Goal: Task Accomplishment & Management: Use online tool/utility

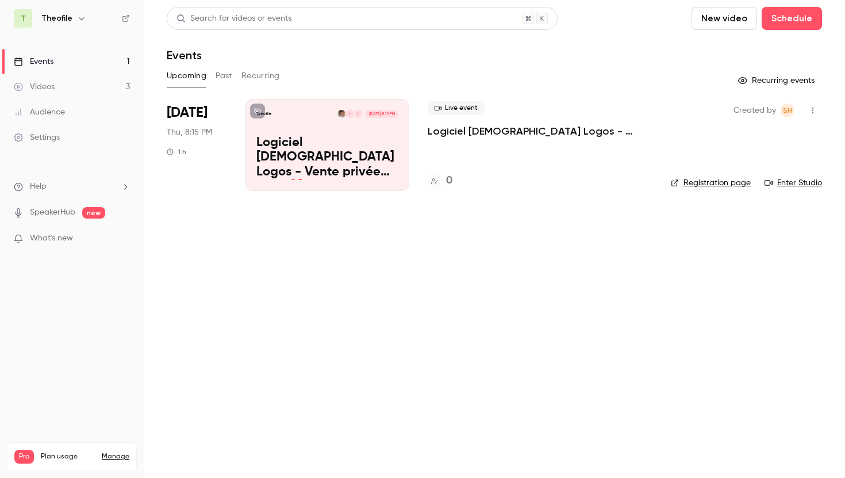
click at [224, 73] on button "Past" at bounding box center [224, 76] width 17 height 18
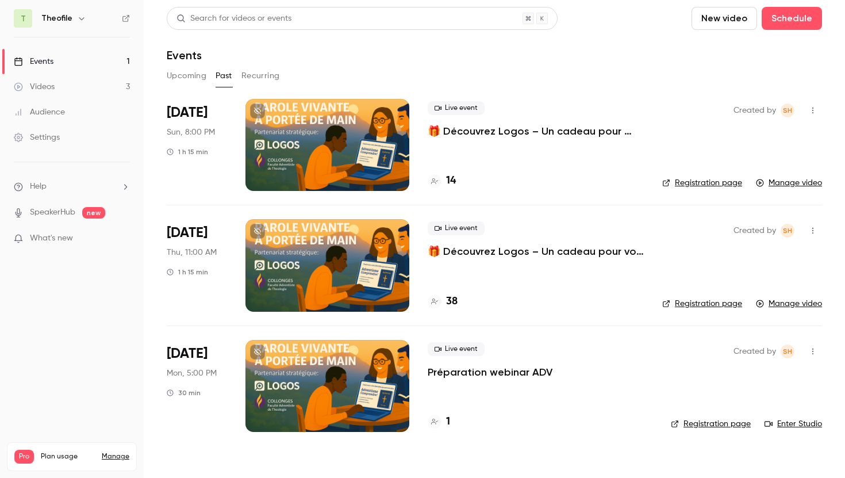
click at [489, 131] on p "🎁 Découvrez Logos – Un cadeau pour votre ministère" at bounding box center [536, 131] width 216 height 14
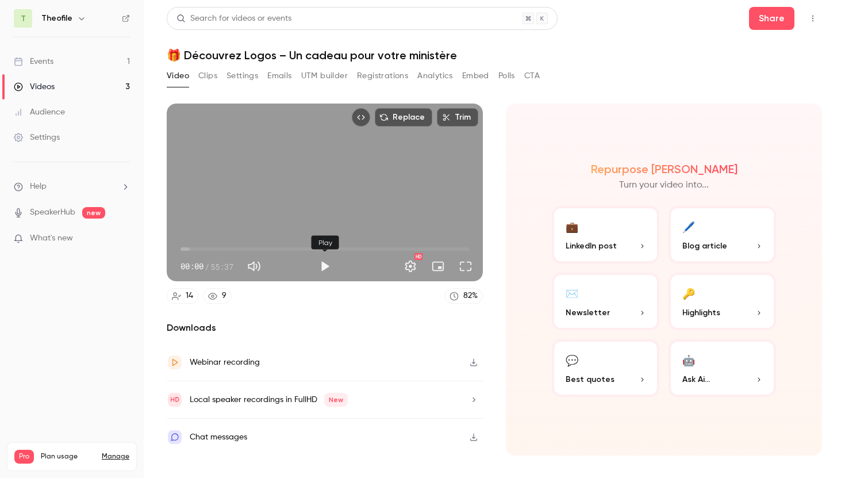
click at [325, 261] on button "Play" at bounding box center [324, 266] width 23 height 23
click at [245, 247] on span "00:09" at bounding box center [325, 249] width 289 height 18
click at [278, 245] on span "12:25" at bounding box center [325, 249] width 289 height 18
click at [298, 246] on span "18:50" at bounding box center [325, 249] width 289 height 18
click at [464, 267] on button "Full screen" at bounding box center [465, 266] width 23 height 23
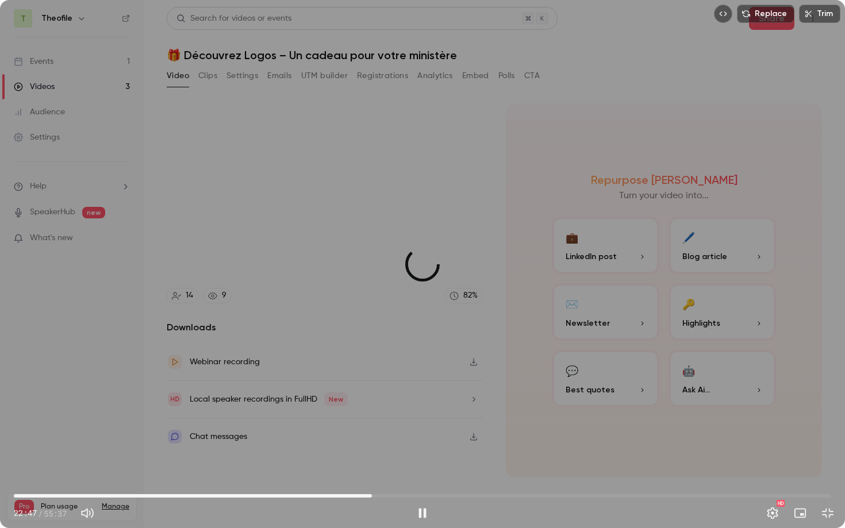
click at [372, 477] on span "24:22" at bounding box center [423, 496] width 818 height 18
click at [409, 477] on span "26:52" at bounding box center [423, 496] width 818 height 18
click at [453, 477] on span "26:53" at bounding box center [423, 496] width 818 height 18
click at [243, 477] on span "15:34" at bounding box center [423, 496] width 818 height 18
click at [217, 477] on span "13:48" at bounding box center [423, 496] width 818 height 18
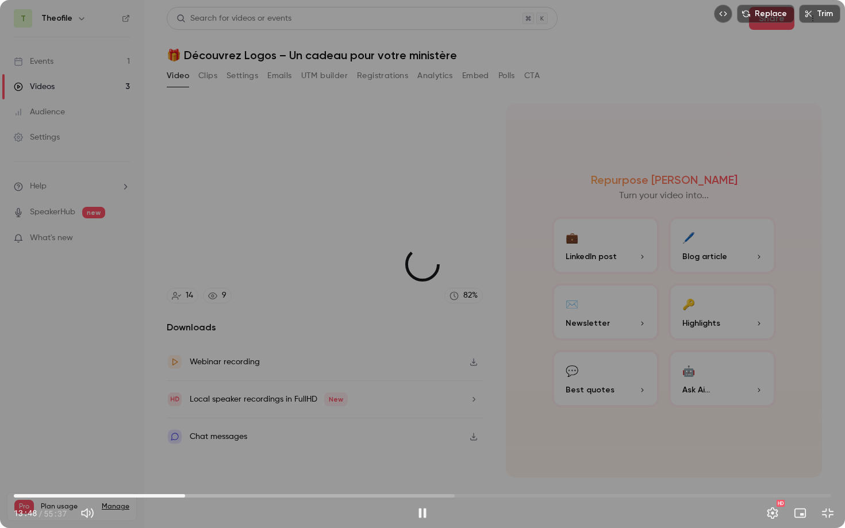
click at [185, 477] on span "11:39" at bounding box center [423, 496] width 818 height 18
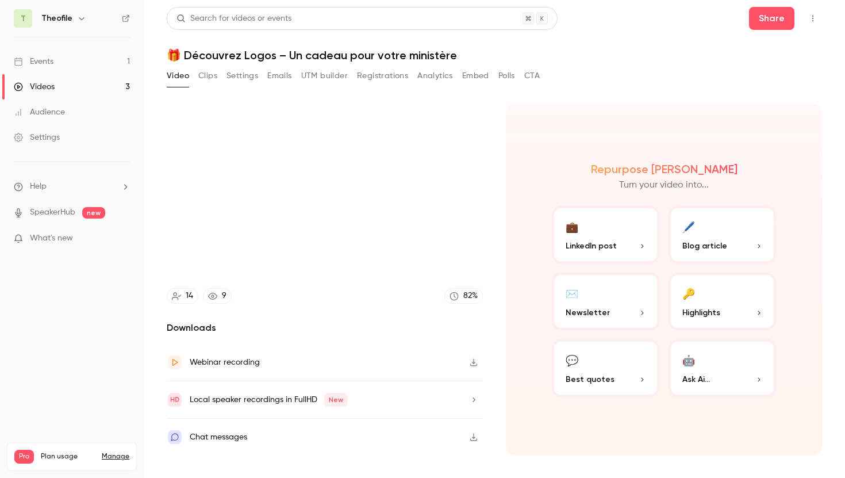
click at [706, 303] on button "🔑 Highlights" at bounding box center [723, 301] width 108 height 57
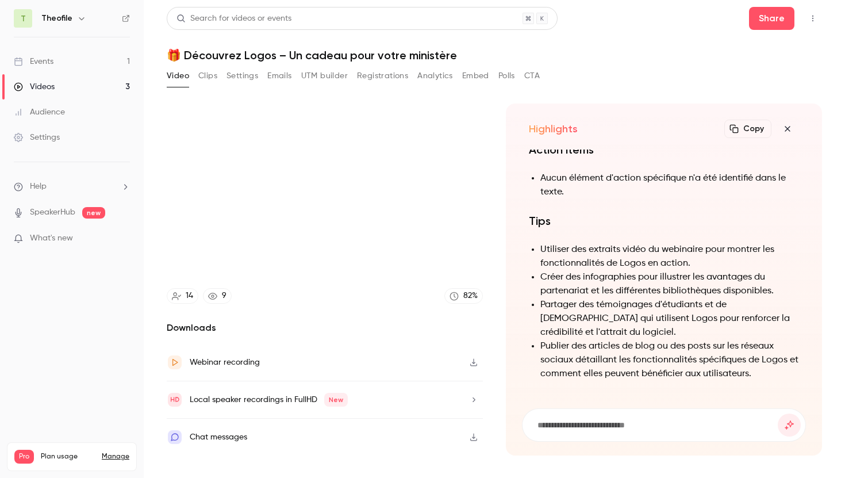
scroll to position [-35, 0]
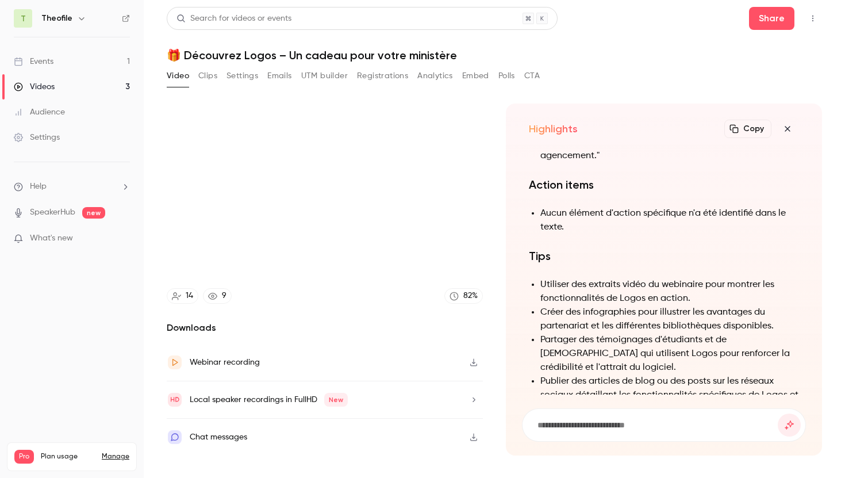
type input "*****"
click at [210, 76] on button "Clips" at bounding box center [207, 76] width 19 height 18
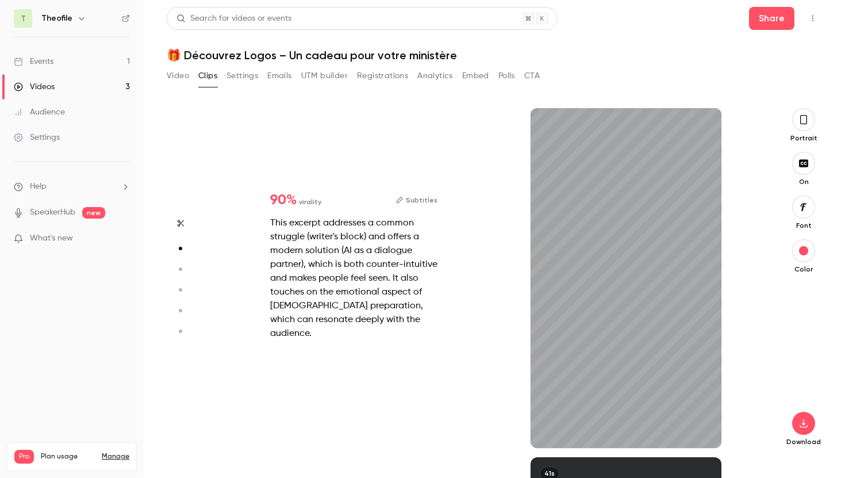
scroll to position [349, 0]
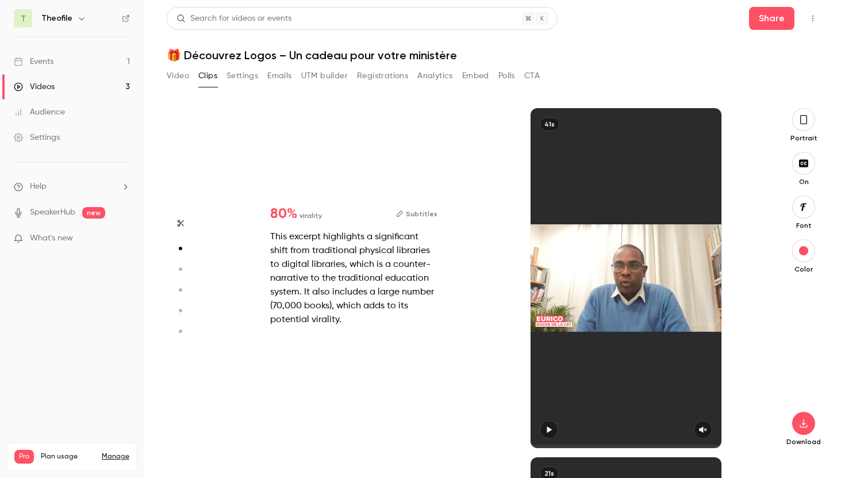
type input "*"
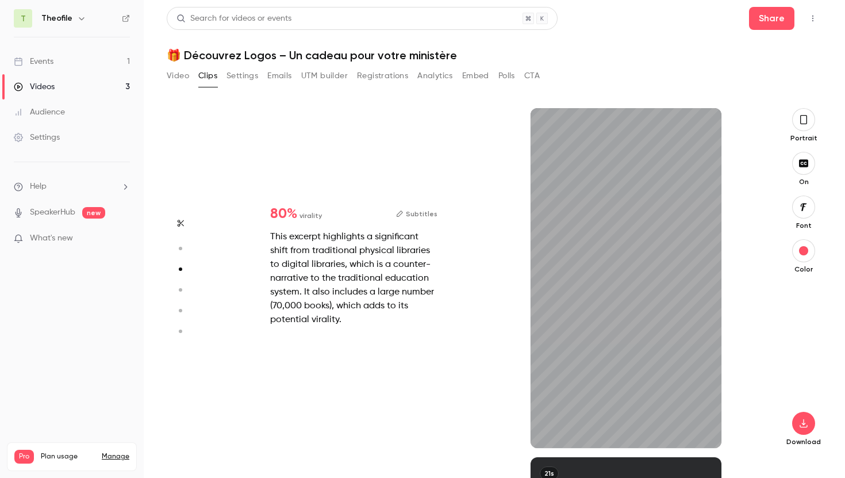
scroll to position [698, 0]
type input "*"
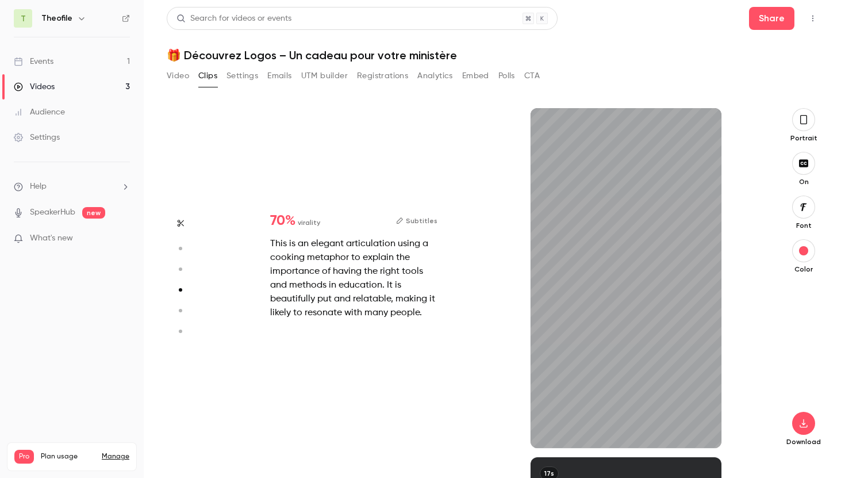
scroll to position [1047, 0]
type input "*"
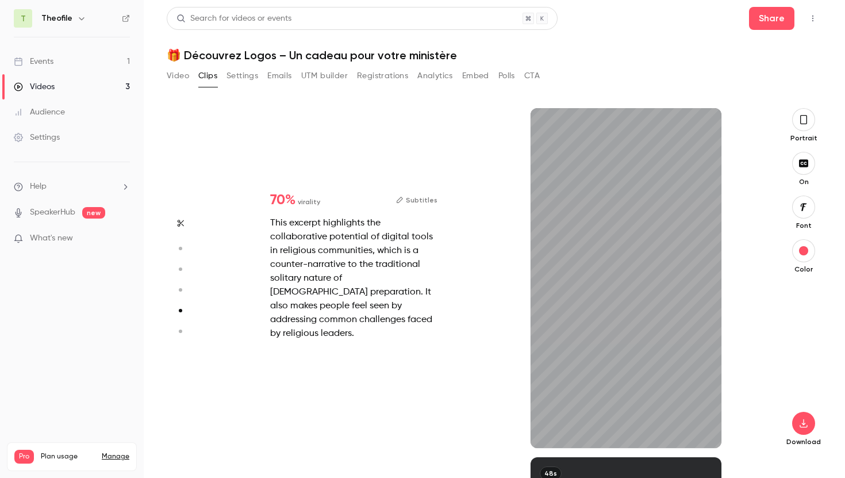
scroll to position [1396, 0]
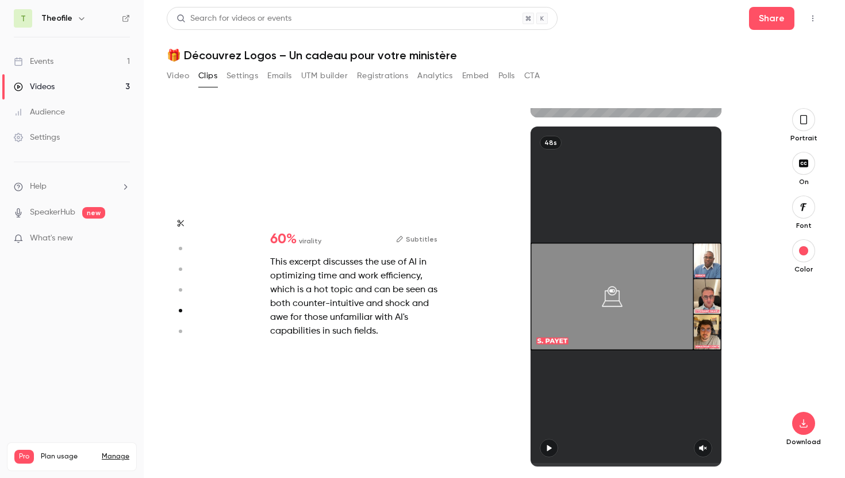
type input "*"
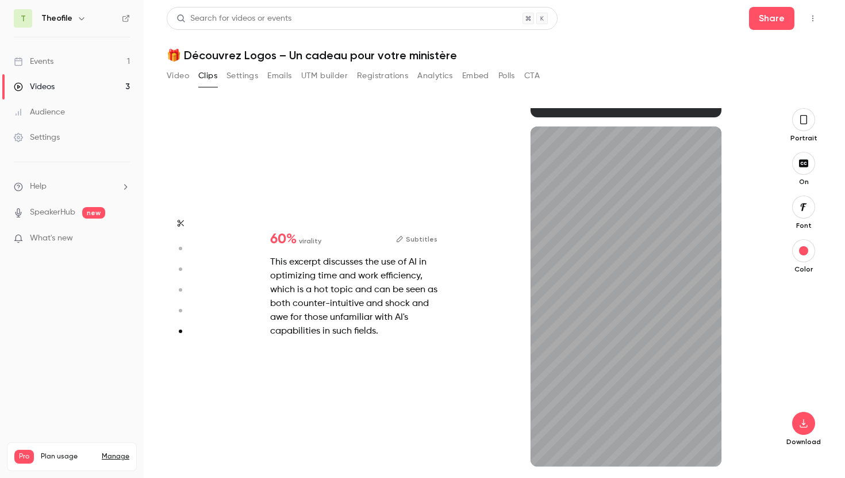
scroll to position [1727, 0]
click at [179, 309] on circle "button" at bounding box center [180, 310] width 3 height 3
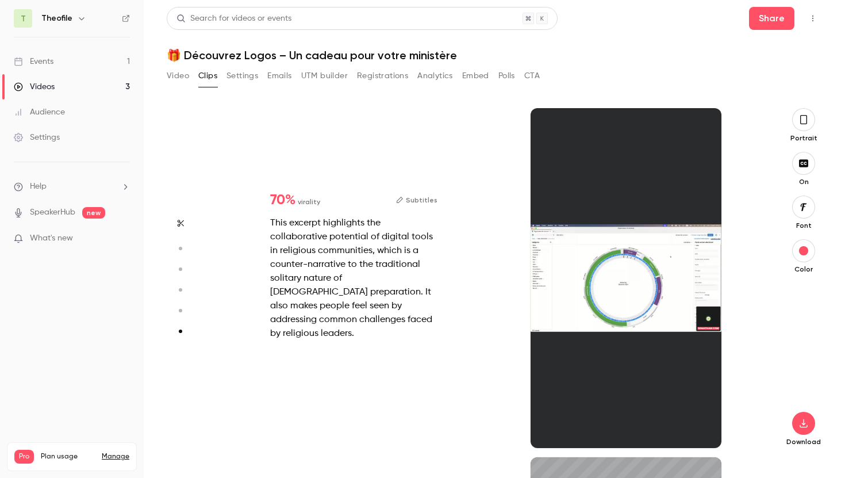
type input "*"
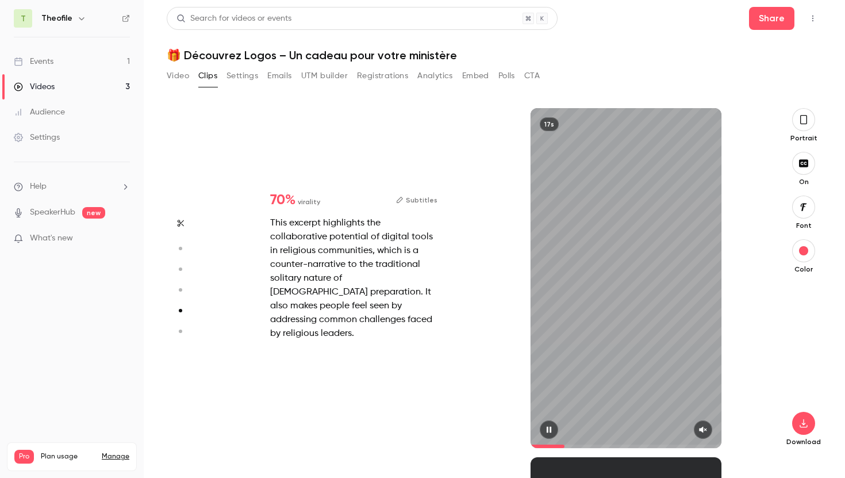
click at [698, 428] on button "button" at bounding box center [703, 429] width 18 height 18
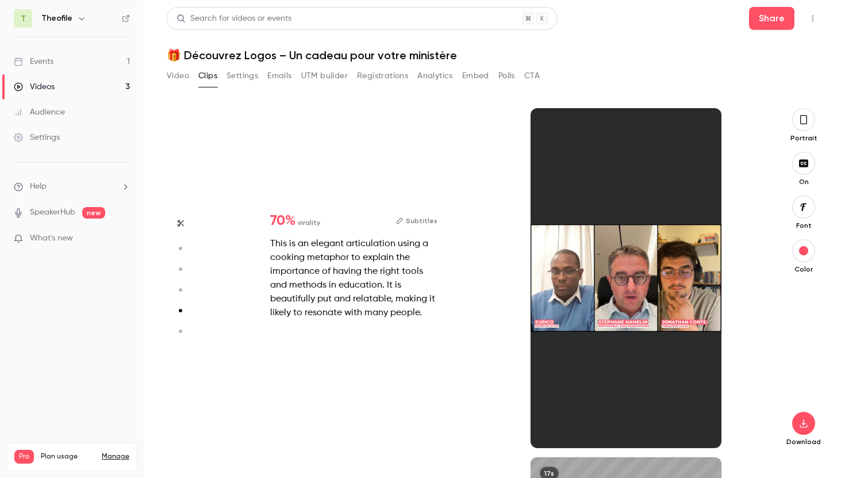
type input "*"
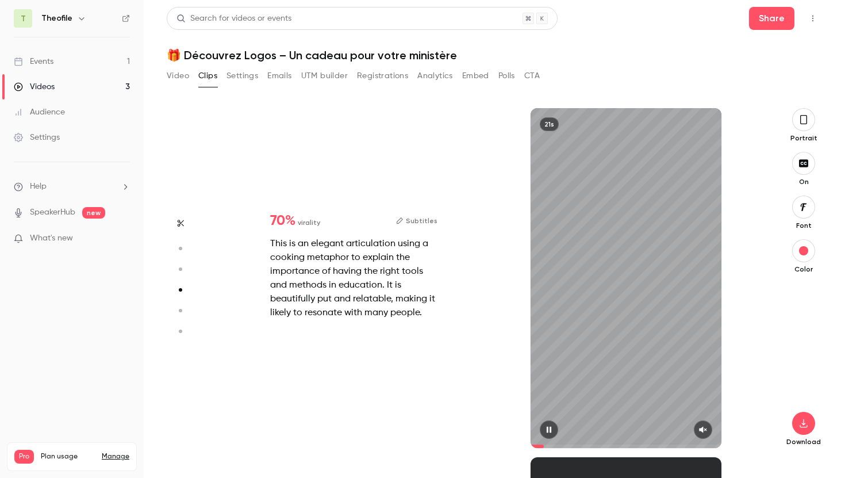
click at [699, 428] on icon "button" at bounding box center [703, 429] width 9 height 8
click at [579, 443] on span at bounding box center [626, 446] width 191 height 18
click at [639, 442] on span at bounding box center [626, 446] width 191 height 18
click at [671, 444] on span at bounding box center [626, 445] width 191 height 3
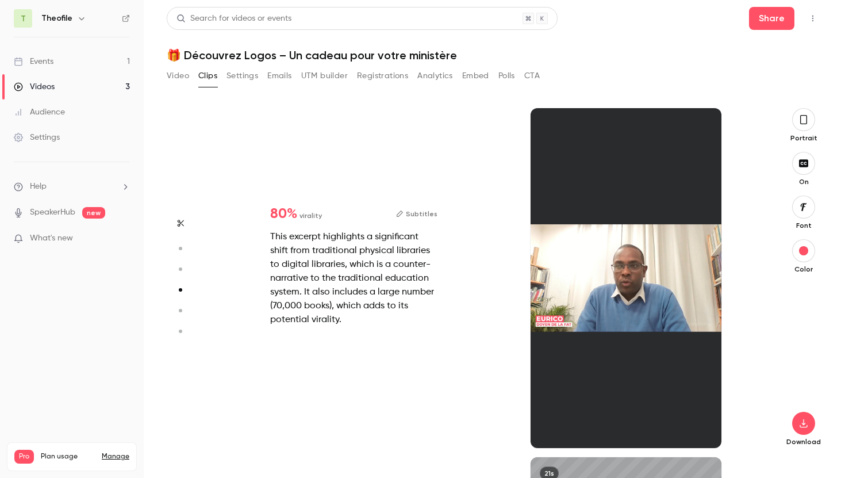
type input "*"
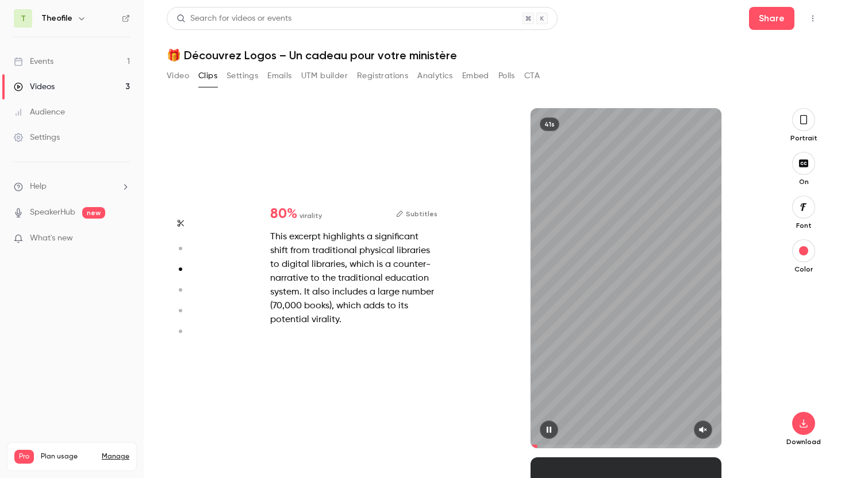
click at [703, 424] on button "button" at bounding box center [703, 429] width 18 height 18
click at [803, 120] on icon "button" at bounding box center [803, 119] width 9 height 13
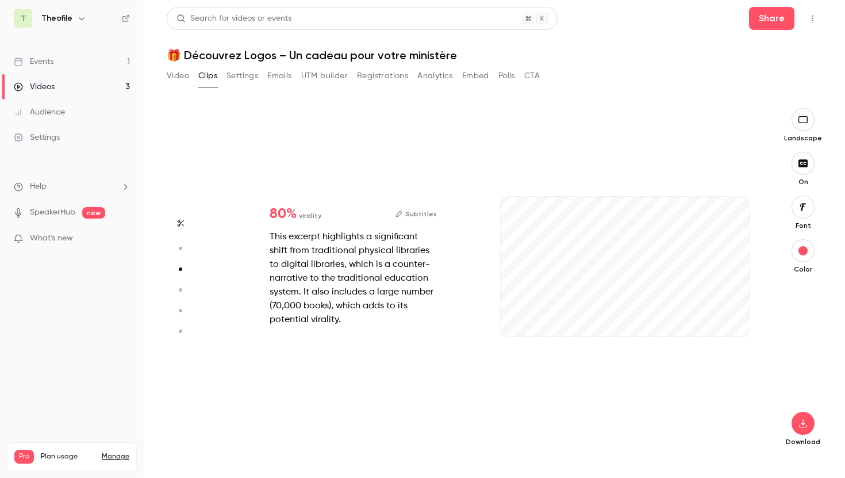
click at [807, 114] on button "button" at bounding box center [803, 119] width 23 height 23
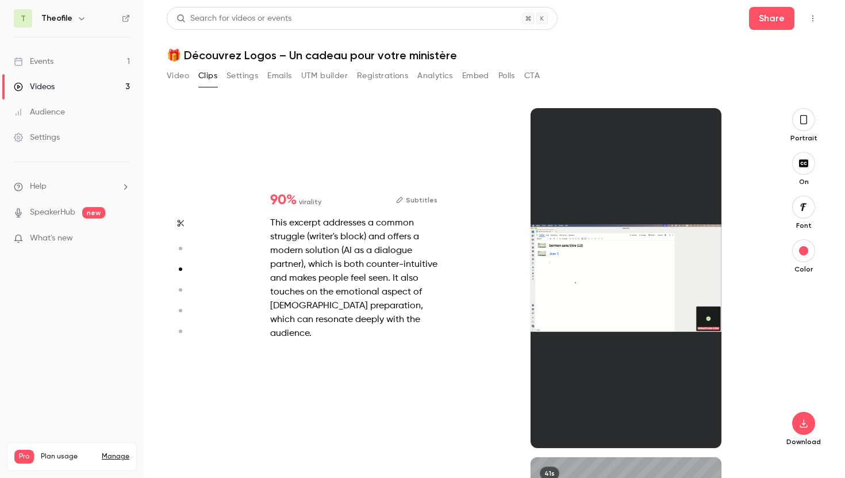
type input "*"
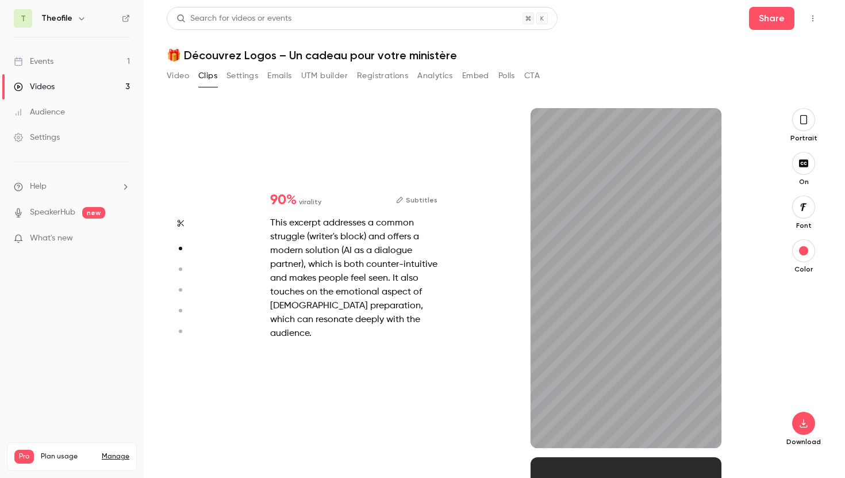
scroll to position [349, 0]
click at [706, 430] on icon "button" at bounding box center [703, 429] width 9 height 8
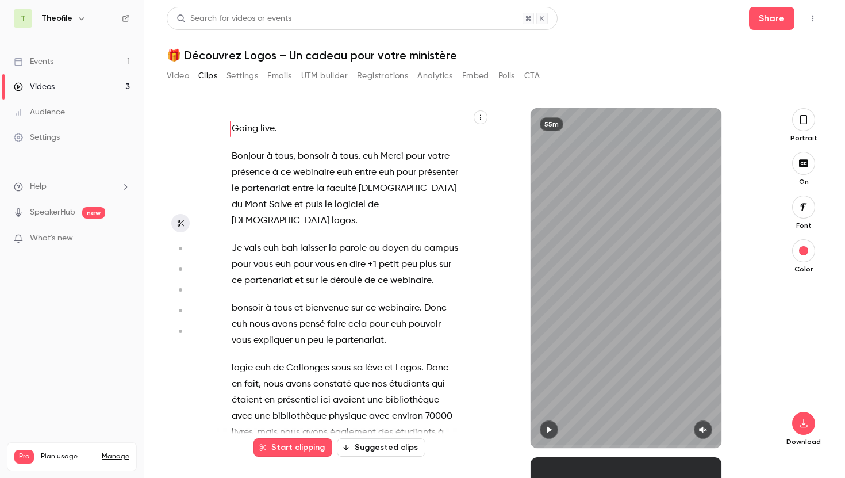
scroll to position [0, 0]
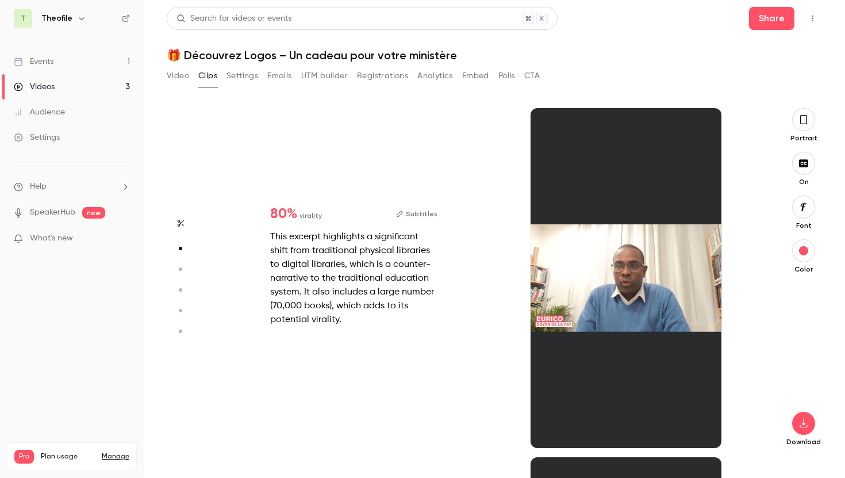
type input "*"
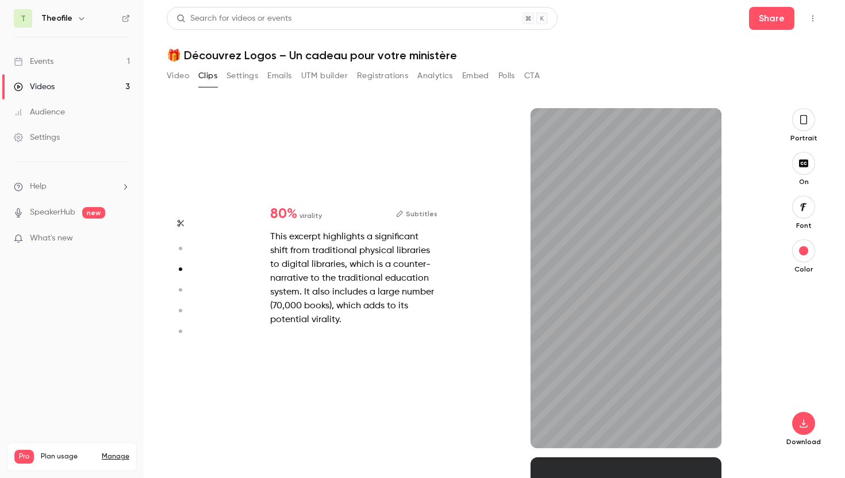
scroll to position [698, 0]
click at [208, 78] on button "Clips" at bounding box center [207, 76] width 19 height 18
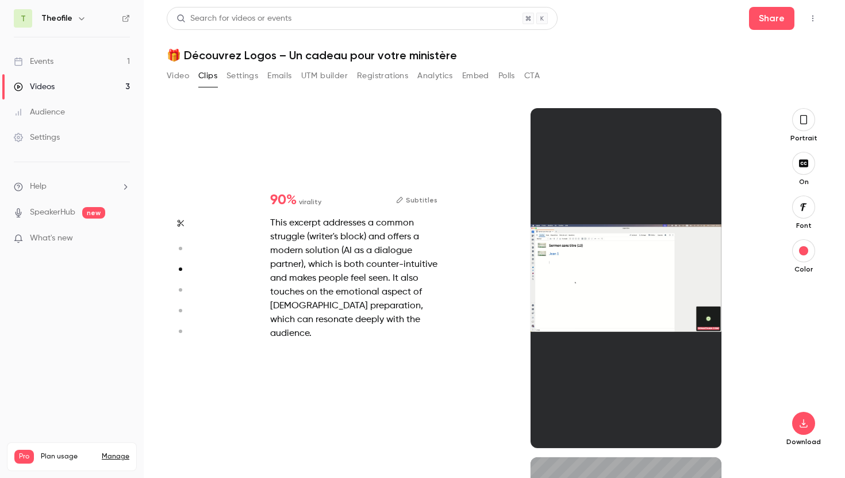
type input "*"
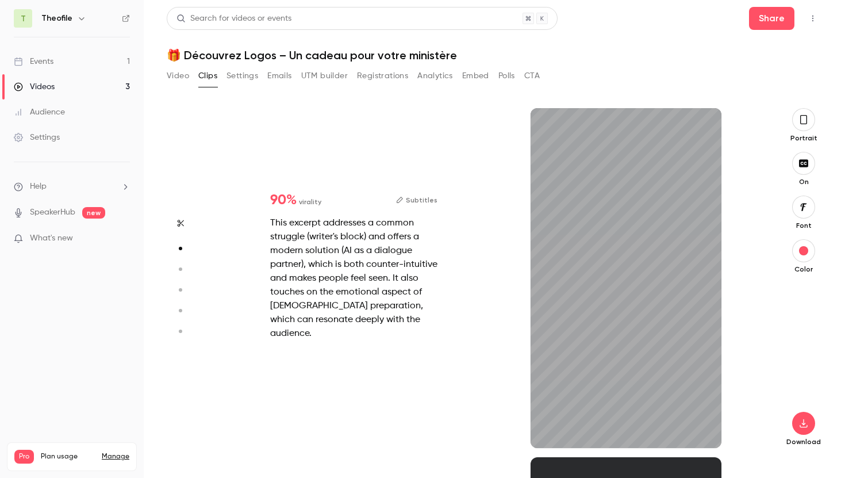
scroll to position [349, 0]
type input "*"
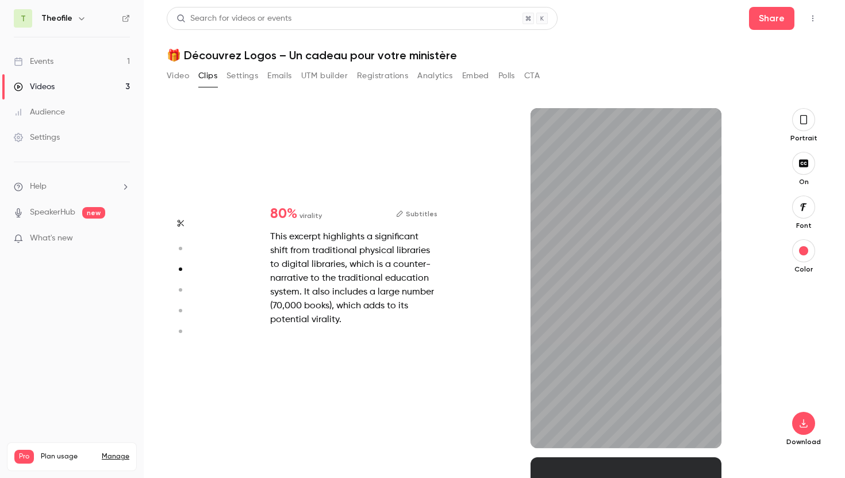
type input "*"
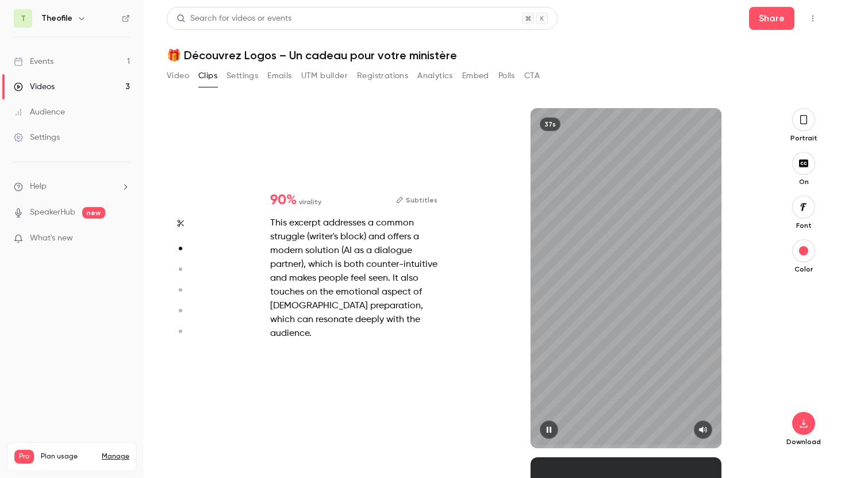
type input "***"
click at [242, 75] on button "Settings" at bounding box center [243, 76] width 32 height 18
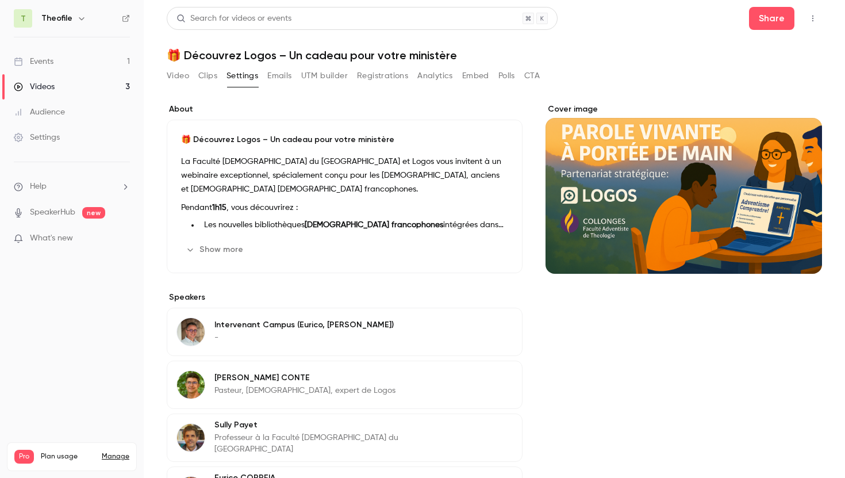
click at [477, 76] on button "Embed" at bounding box center [475, 76] width 27 height 18
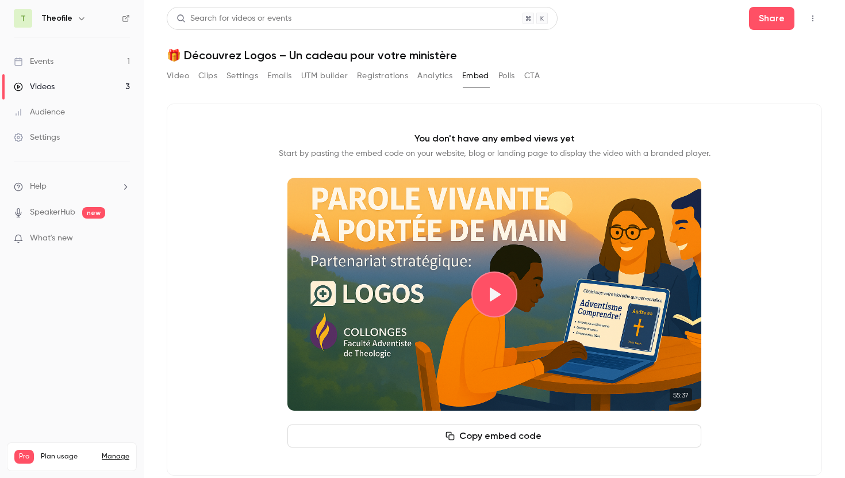
click at [313, 70] on button "UTM builder" at bounding box center [324, 76] width 47 height 18
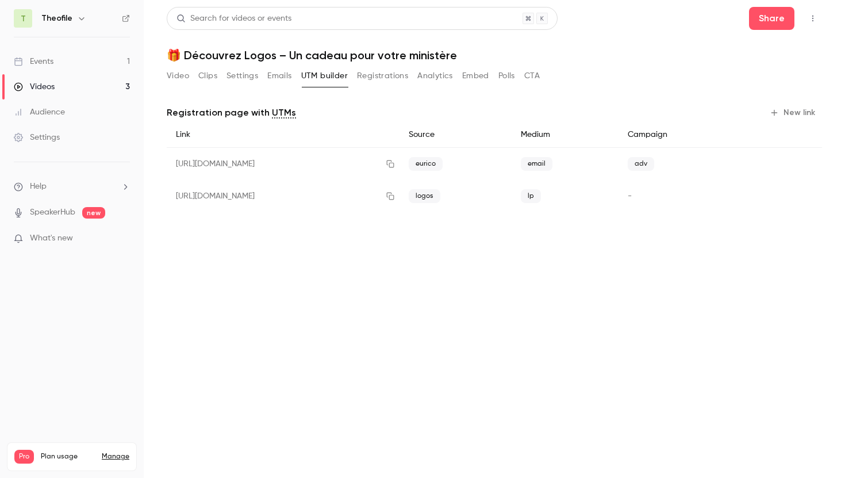
click at [277, 75] on button "Emails" at bounding box center [279, 76] width 24 height 18
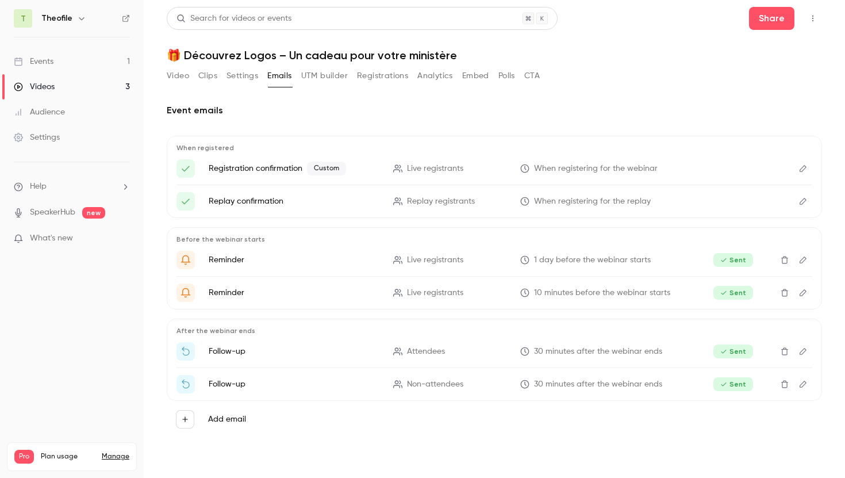
click at [240, 75] on button "Settings" at bounding box center [243, 76] width 32 height 18
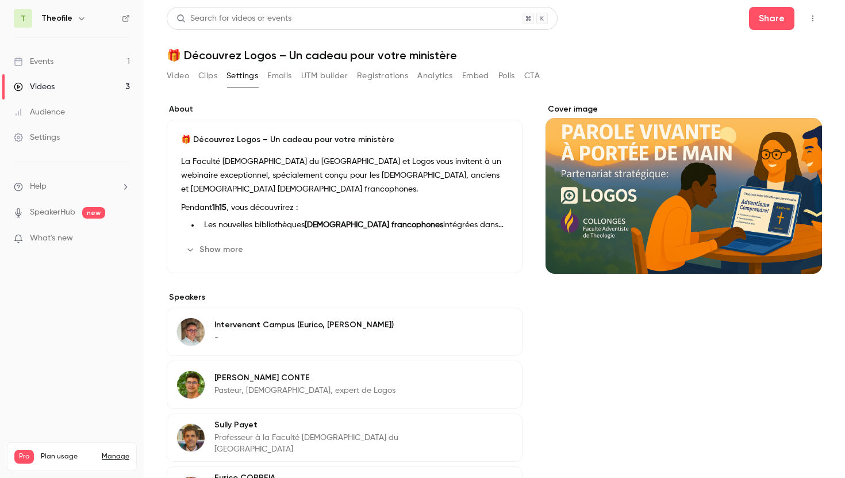
click at [206, 76] on button "Clips" at bounding box center [207, 76] width 19 height 18
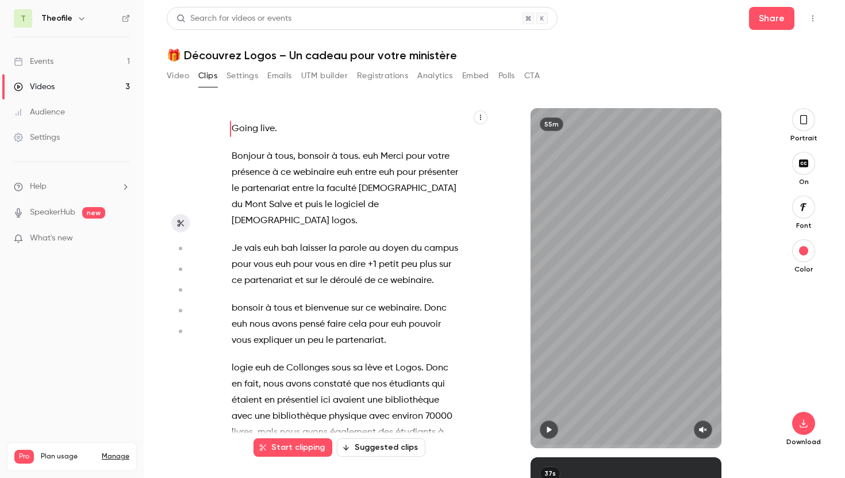
click at [177, 78] on button "Video" at bounding box center [178, 76] width 22 height 18
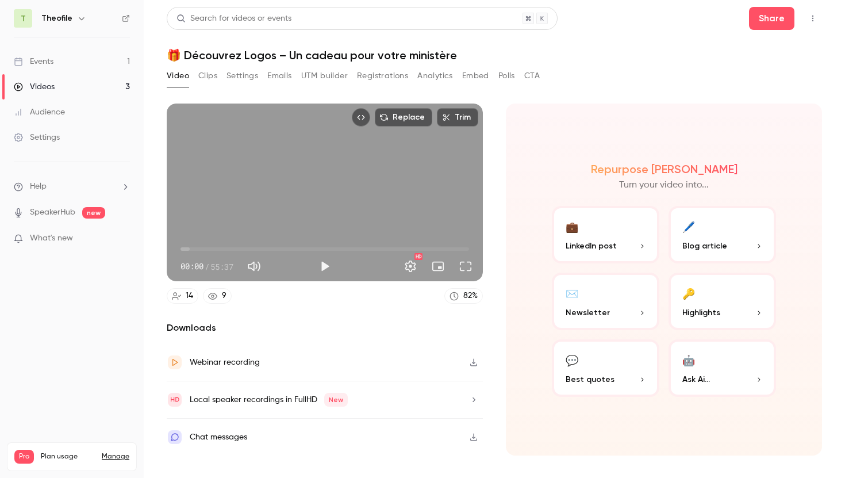
click at [612, 371] on button "💬 Best quotes" at bounding box center [606, 367] width 108 height 57
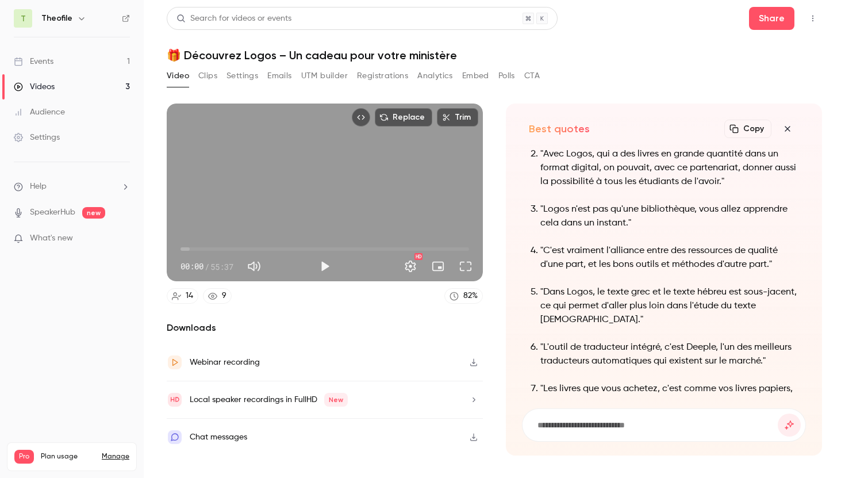
scroll to position [-116, 0]
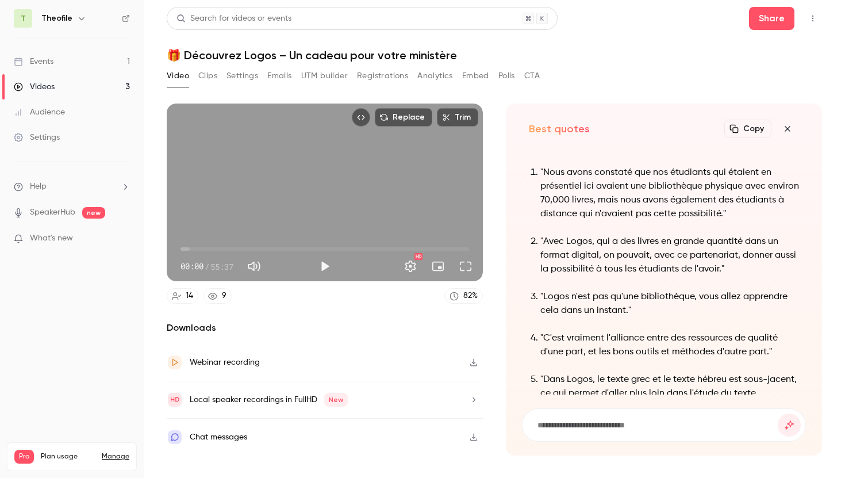
click at [35, 66] on div "Events" at bounding box center [34, 61] width 40 height 11
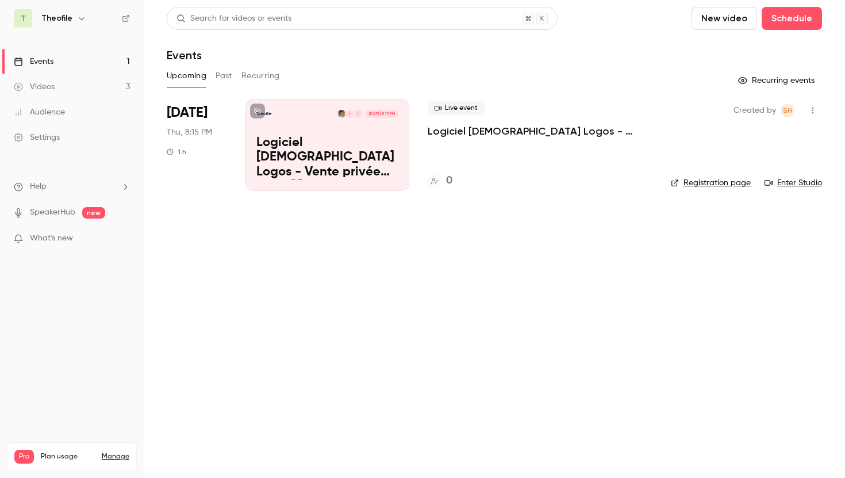
click at [221, 73] on button "Past" at bounding box center [224, 76] width 17 height 18
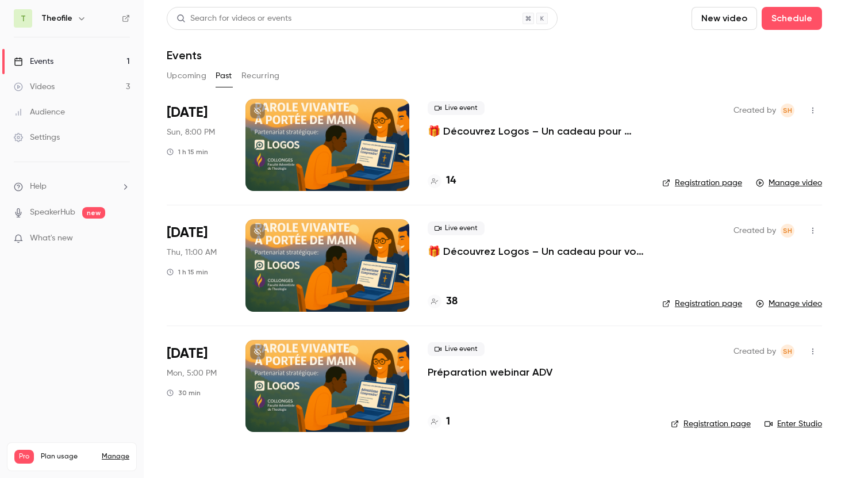
click at [528, 251] on p "🎁 Découvrez Logos – Un cadeau pour vos études de théologie" at bounding box center [536, 251] width 216 height 14
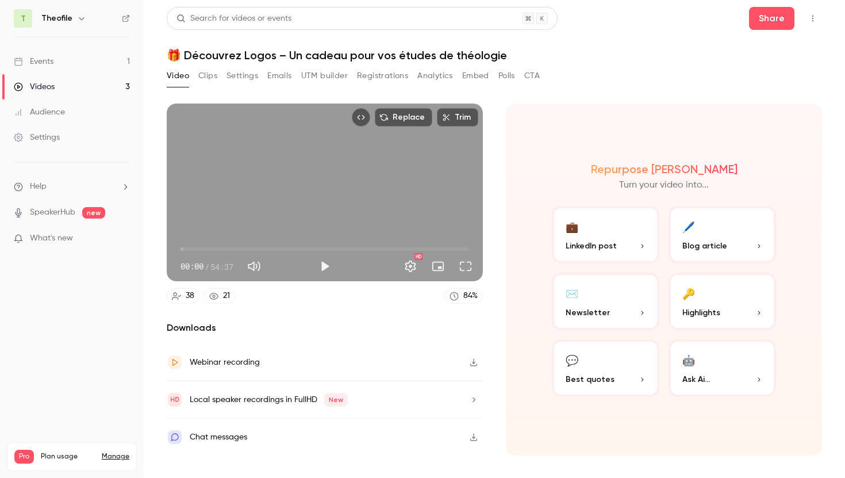
click at [476, 75] on button "Embed" at bounding box center [475, 76] width 27 height 18
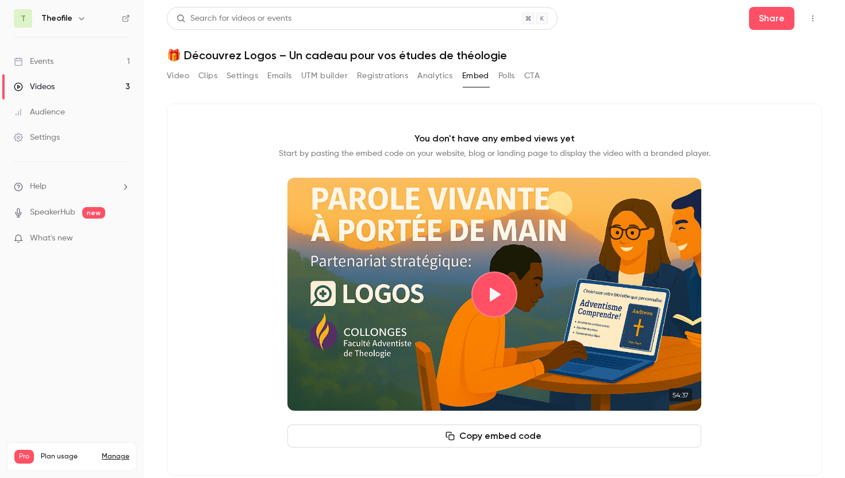
click at [435, 74] on button "Analytics" at bounding box center [435, 76] width 36 height 18
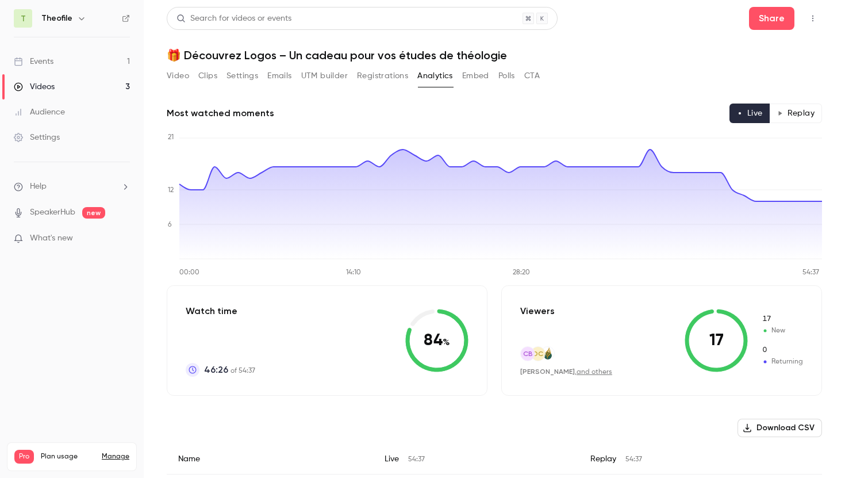
click at [393, 74] on button "Registrations" at bounding box center [382, 76] width 51 height 18
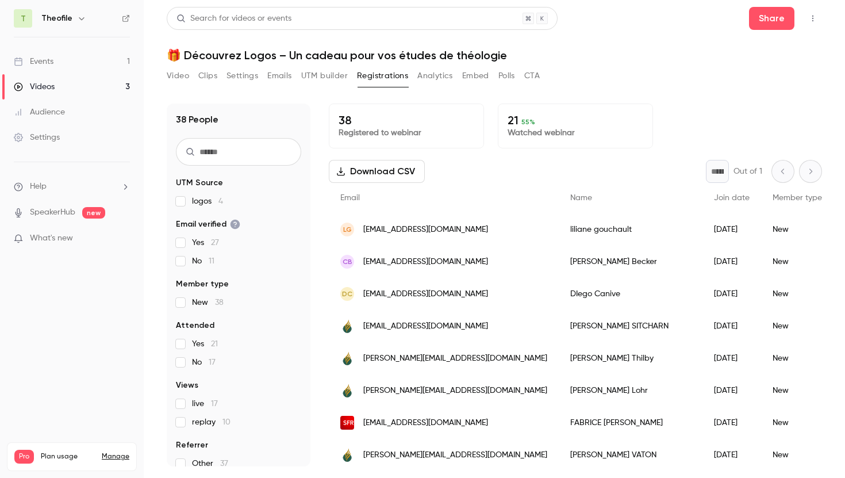
click at [242, 74] on button "Settings" at bounding box center [243, 76] width 32 height 18
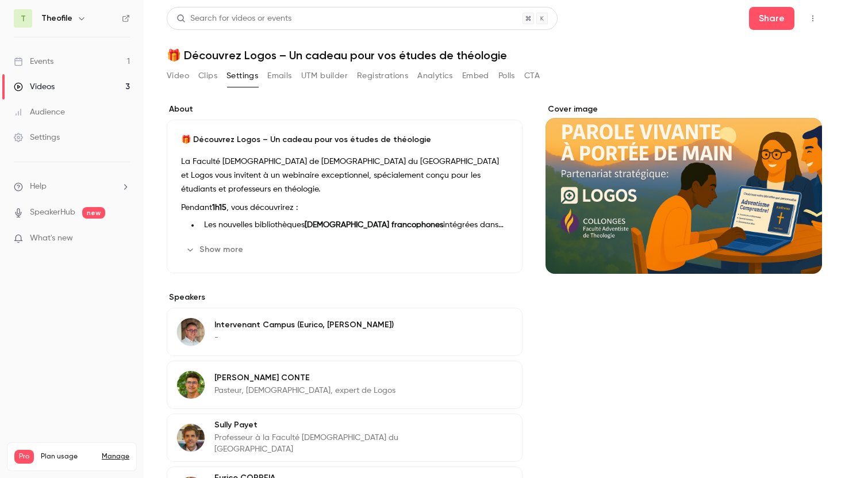
click at [211, 74] on button "Clips" at bounding box center [207, 76] width 19 height 18
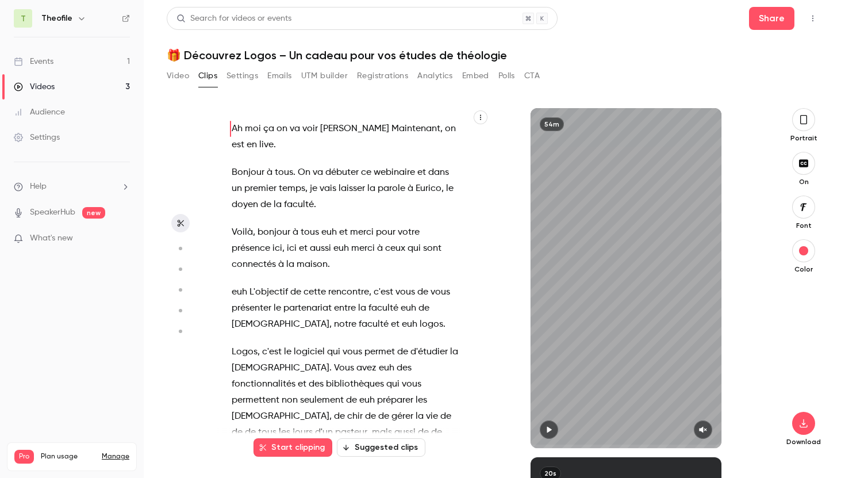
click at [44, 61] on div "Events" at bounding box center [34, 61] width 40 height 11
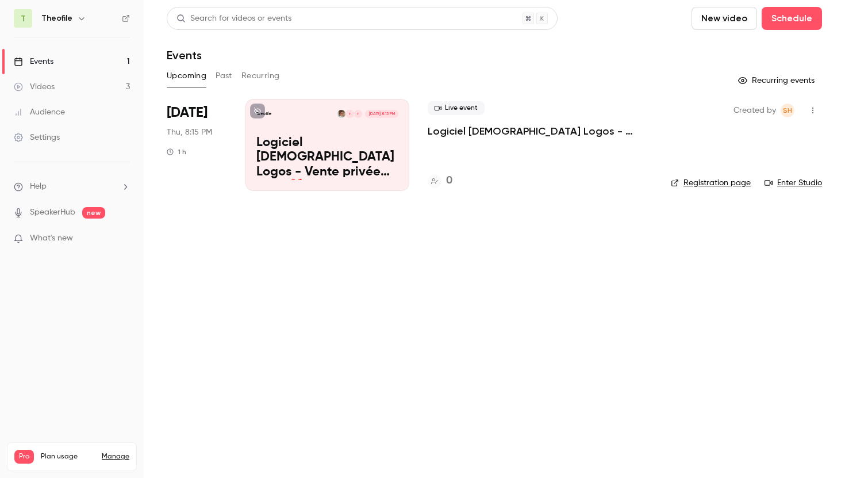
click at [216, 74] on button "Past" at bounding box center [224, 76] width 17 height 18
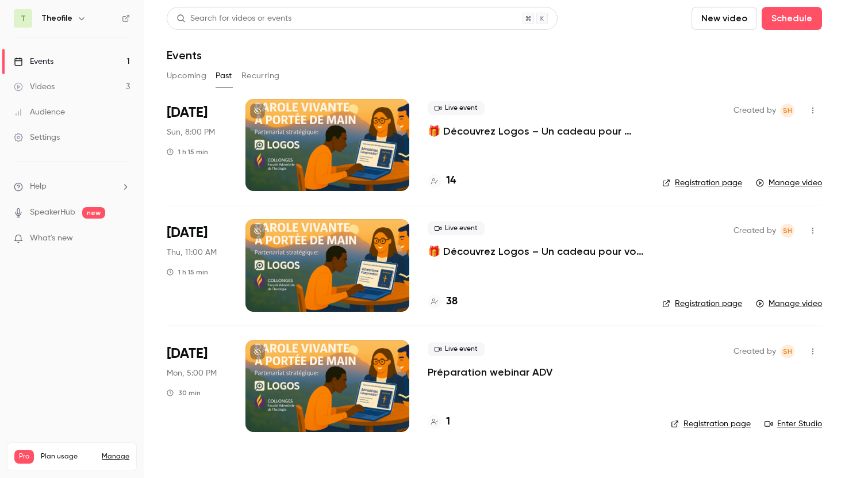
click at [478, 131] on p "🎁 Découvrez Logos – Un cadeau pour votre ministère" at bounding box center [536, 131] width 216 height 14
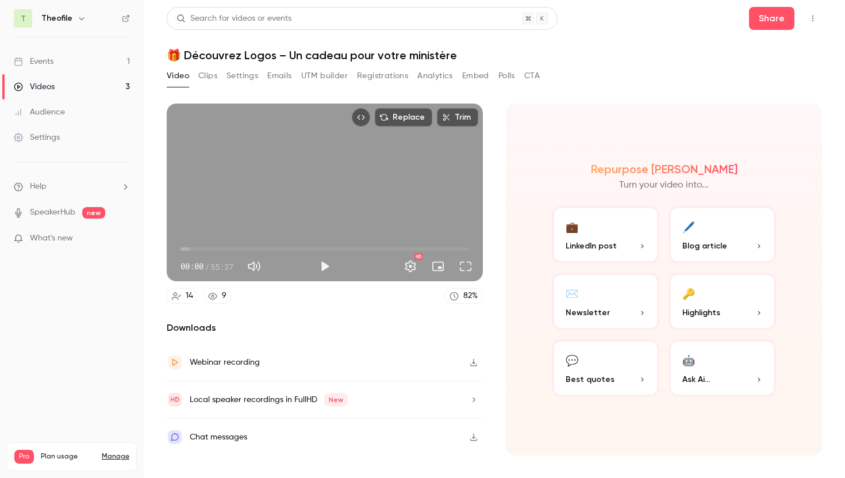
click at [211, 68] on button "Clips" at bounding box center [207, 76] width 19 height 18
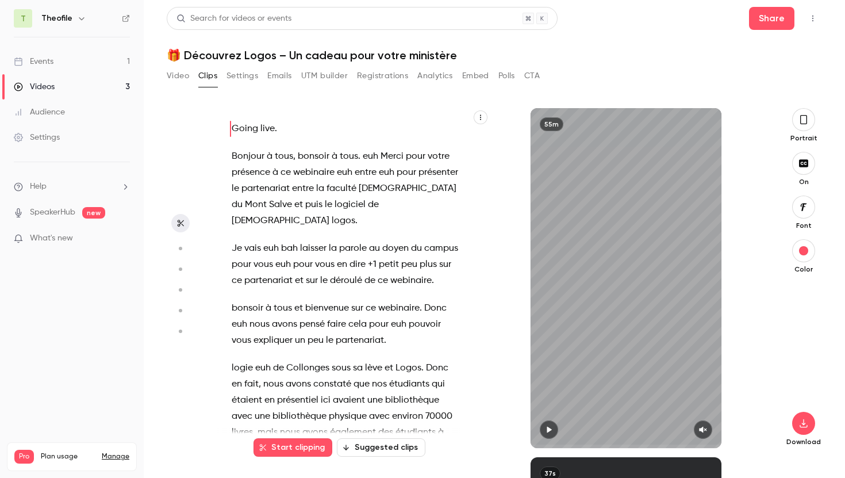
click at [297, 452] on button "Start clipping" at bounding box center [293, 447] width 79 height 18
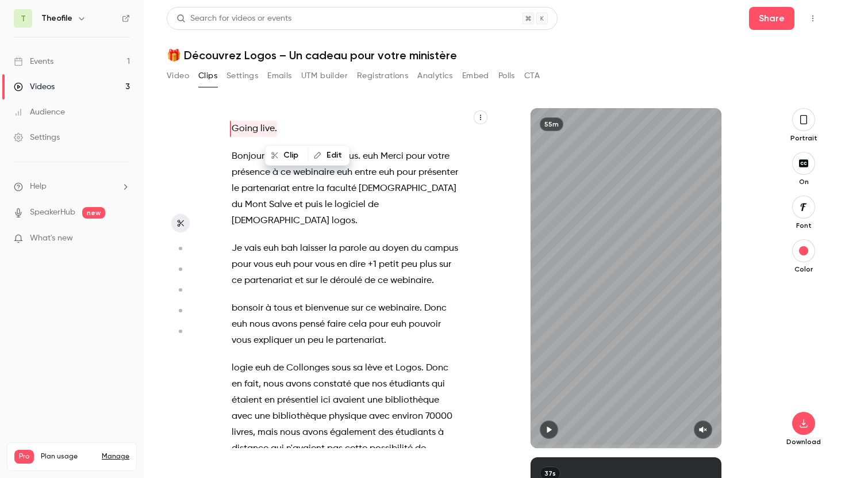
click at [639, 64] on div "Search for videos or events Share 🎁 Découvrez Logos – Un cadeau pour votre mini…" at bounding box center [494, 239] width 655 height 464
